Goal: Find contact information: Find contact information

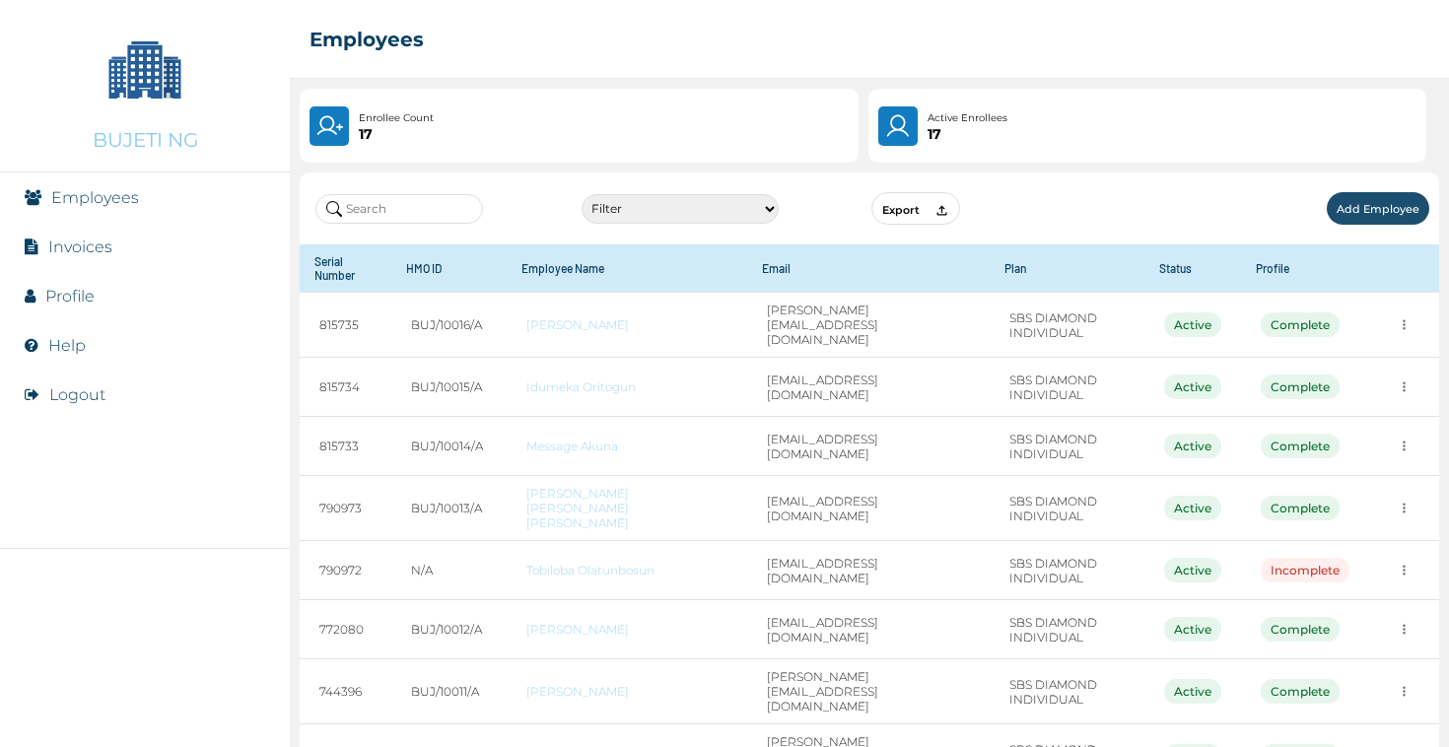
click at [391, 196] on input "text" at bounding box center [399, 209] width 168 height 30
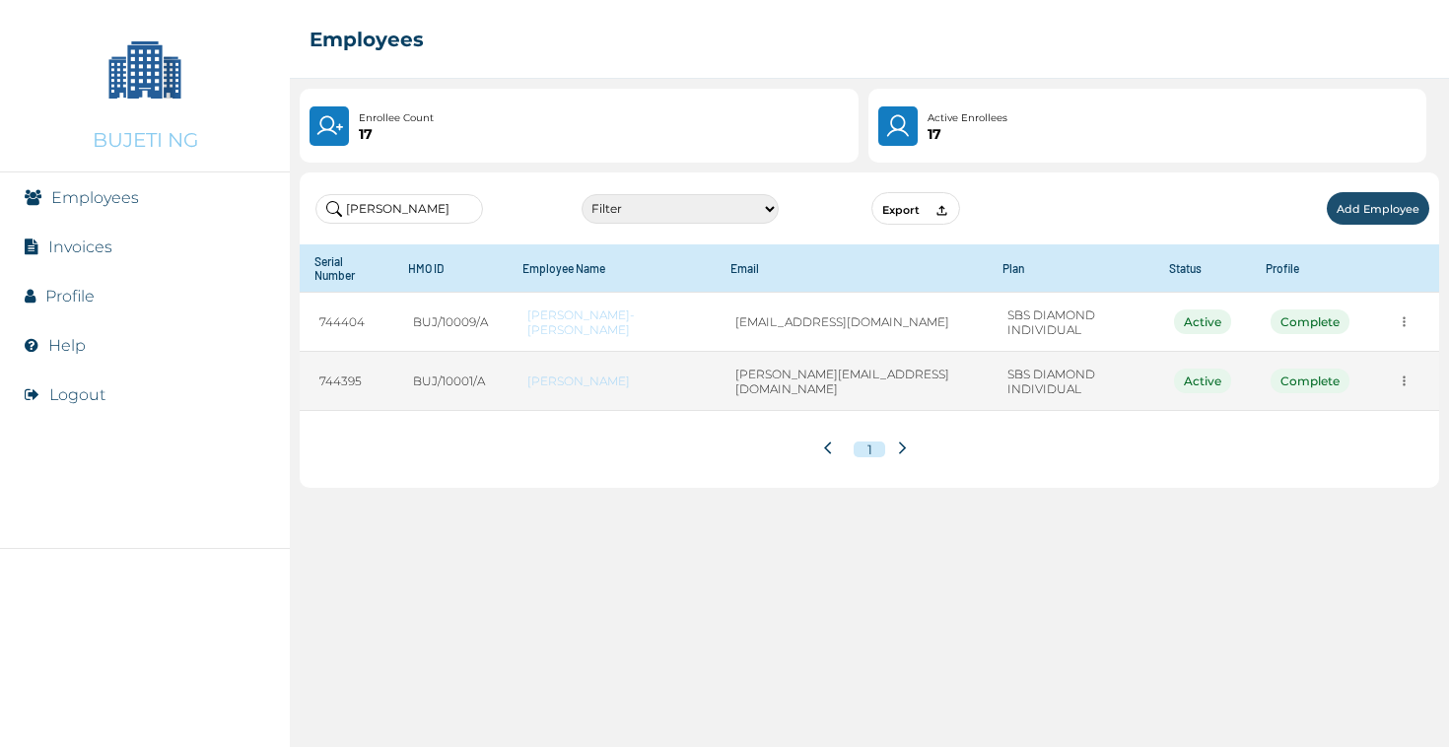
type input "[PERSON_NAME]"
click at [1396, 329] on icon "more" at bounding box center [1403, 321] width 15 height 15
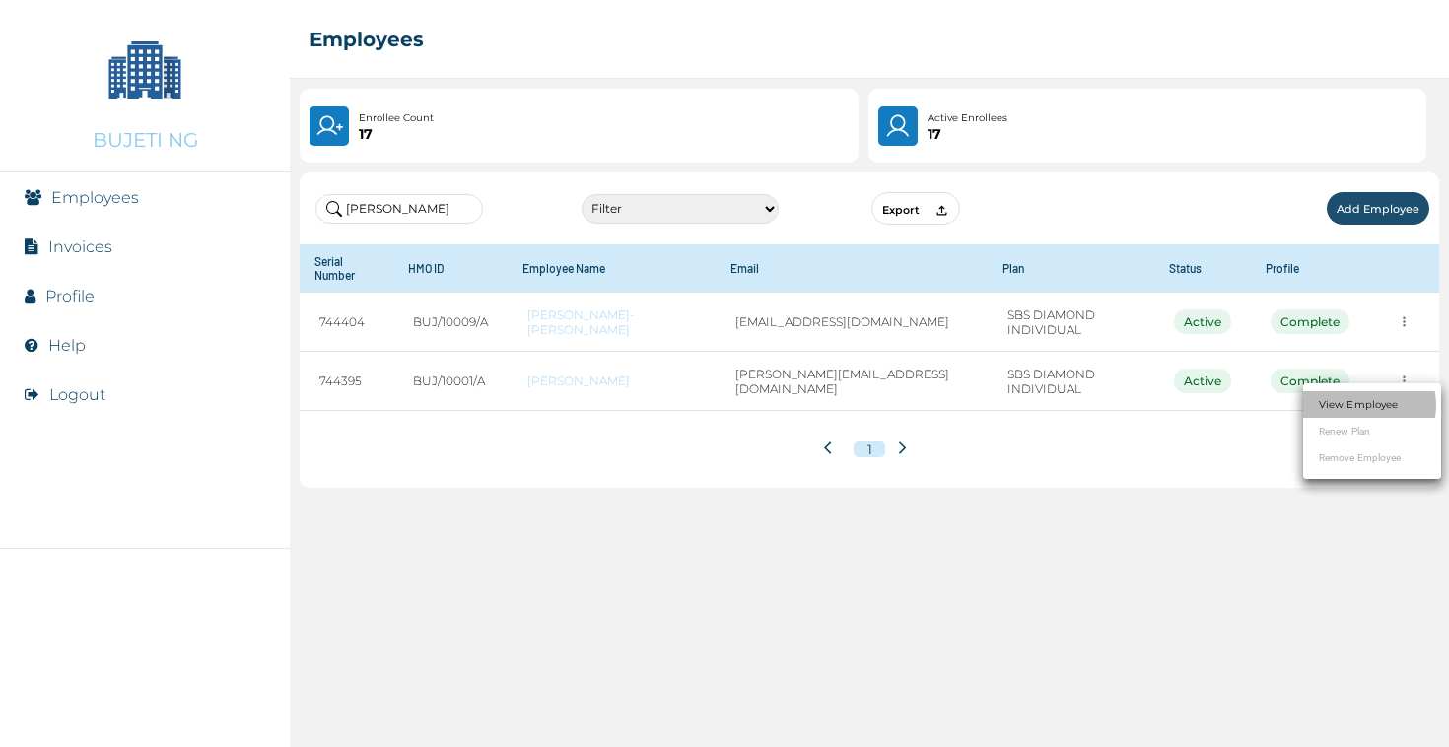
click at [1379, 399] on link "View Employee" at bounding box center [1358, 404] width 79 height 15
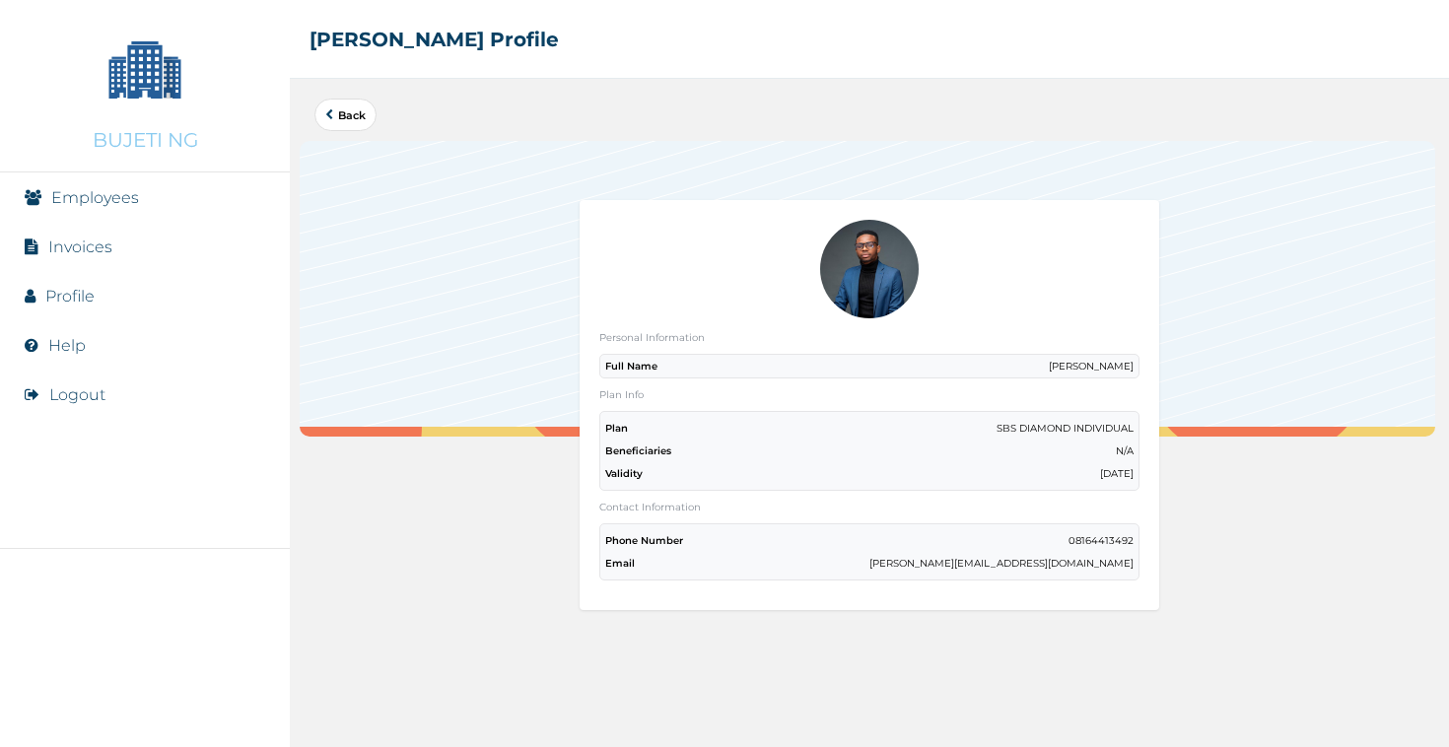
click at [85, 343] on link "Help" at bounding box center [66, 345] width 37 height 19
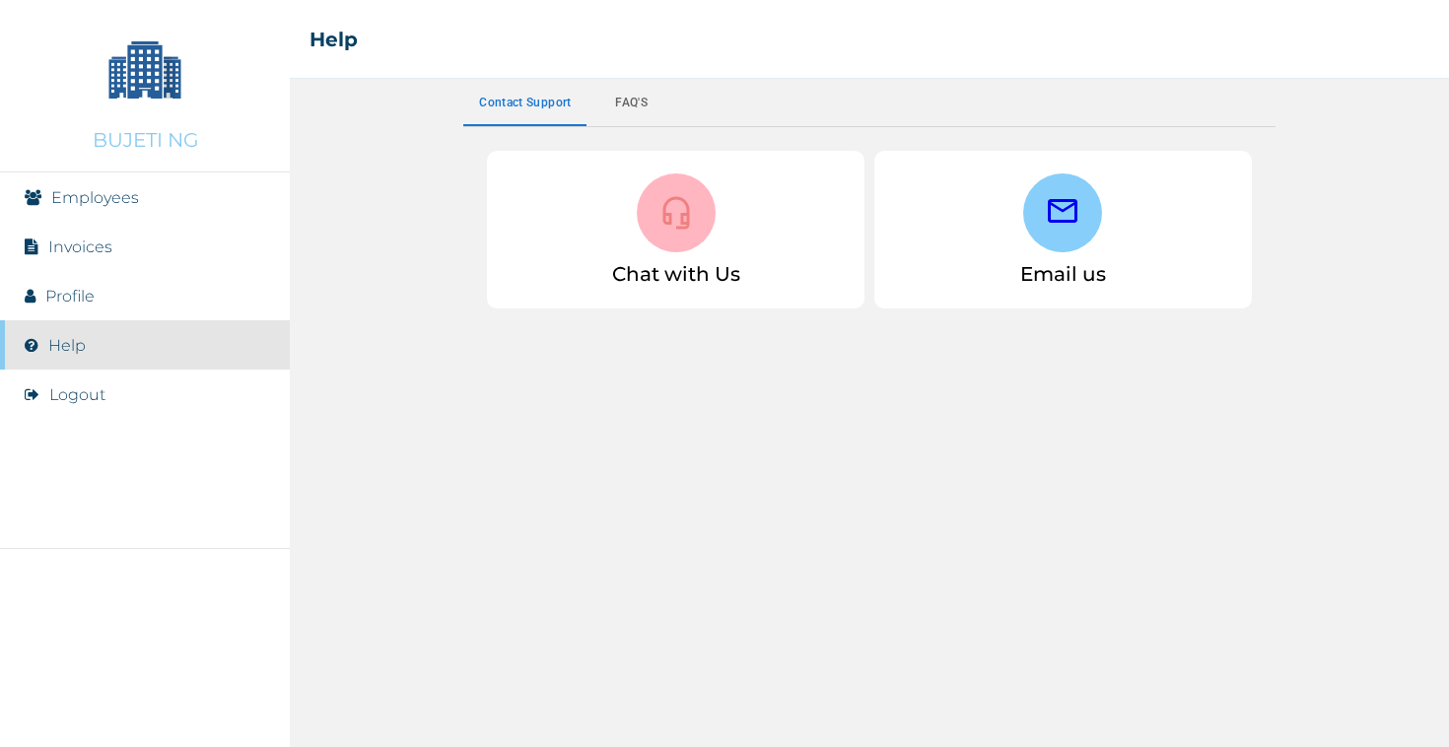
click at [668, 231] on div at bounding box center [676, 212] width 79 height 79
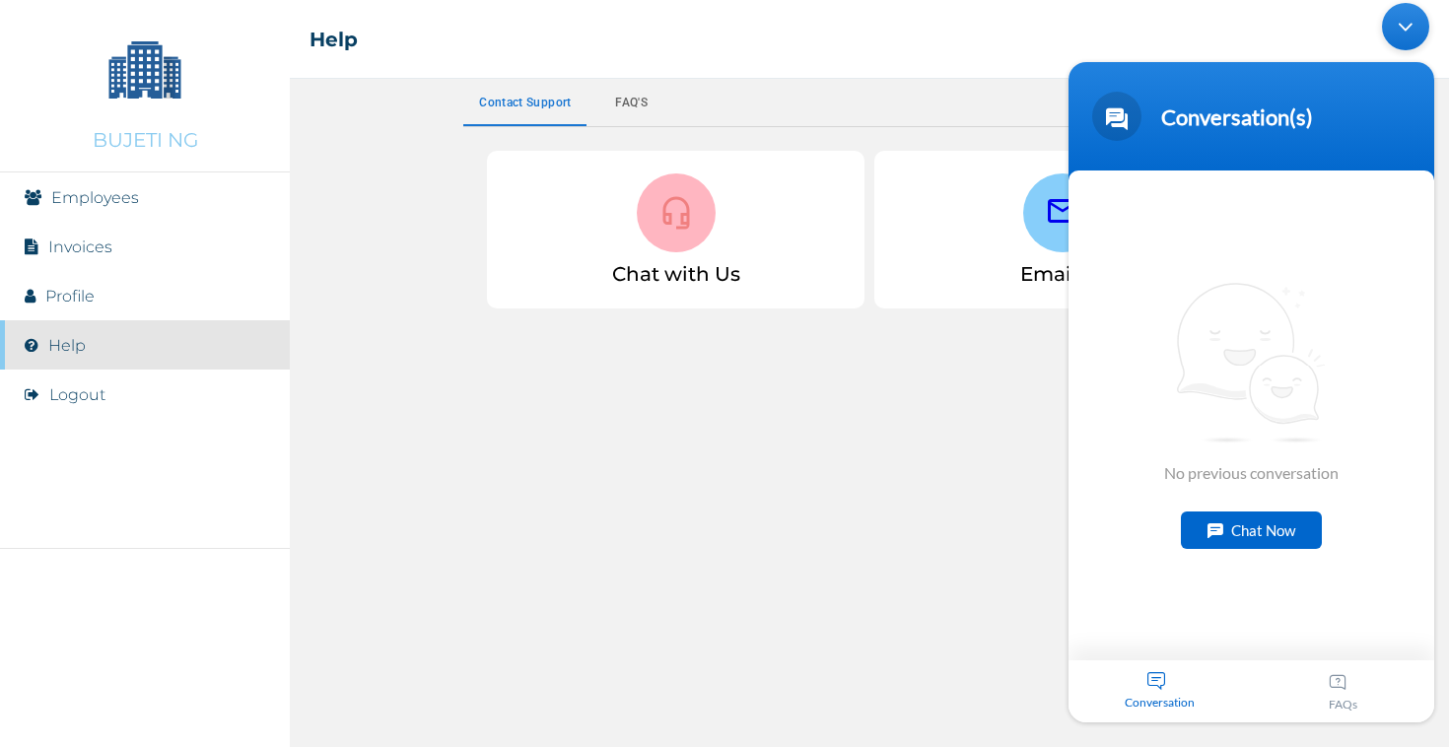
click at [1049, 271] on div "Email us" at bounding box center [1062, 230] width 377 height 158
click at [1049, 219] on icon at bounding box center [1063, 211] width 30 height 24
click at [1413, 23] on div "Minimize live chat window" at bounding box center [1405, 26] width 47 height 47
